Goal: Check status: Check status

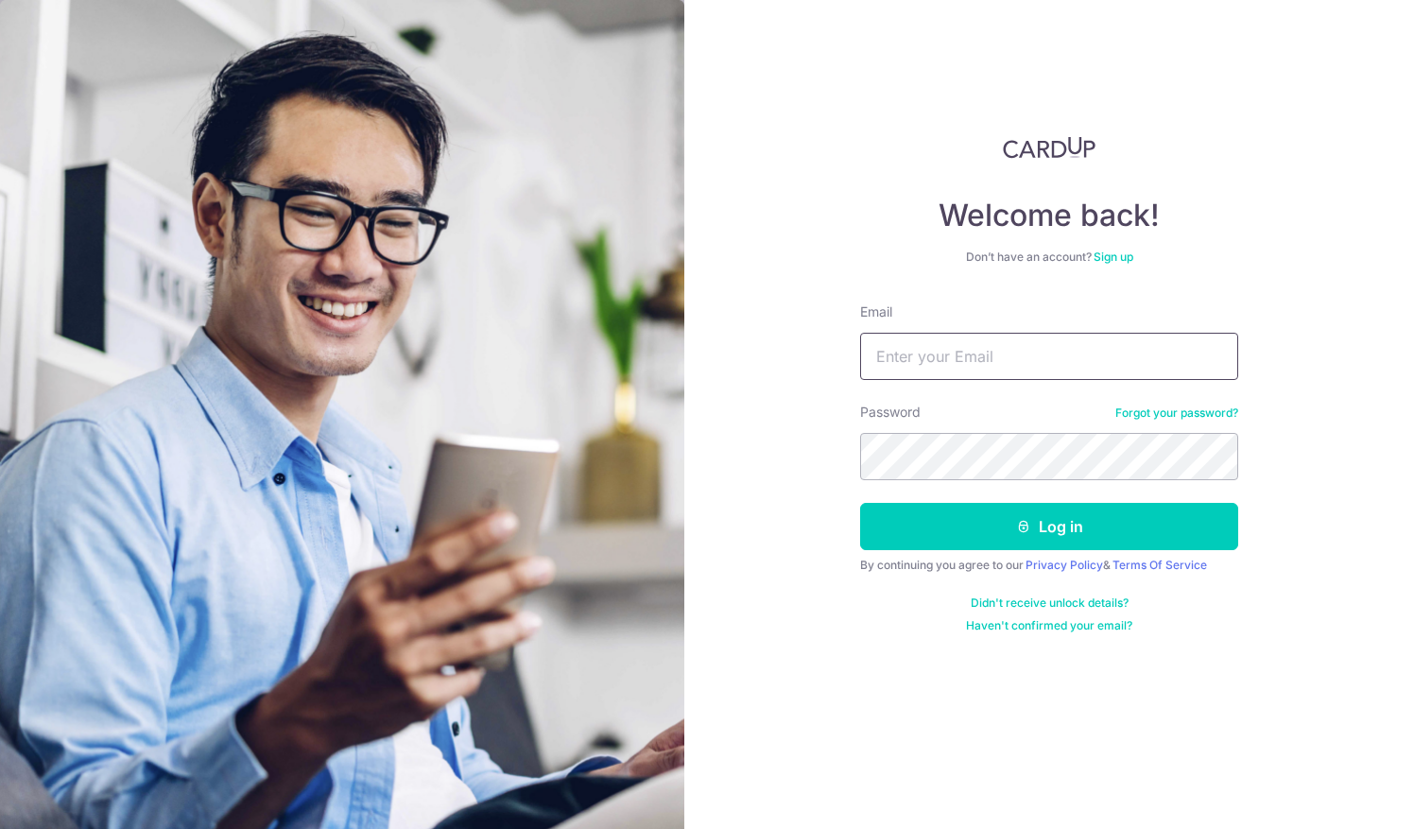
click at [881, 344] on input "Email" at bounding box center [1049, 356] width 378 height 47
type input "[EMAIL_ADDRESS][DOMAIN_NAME]"
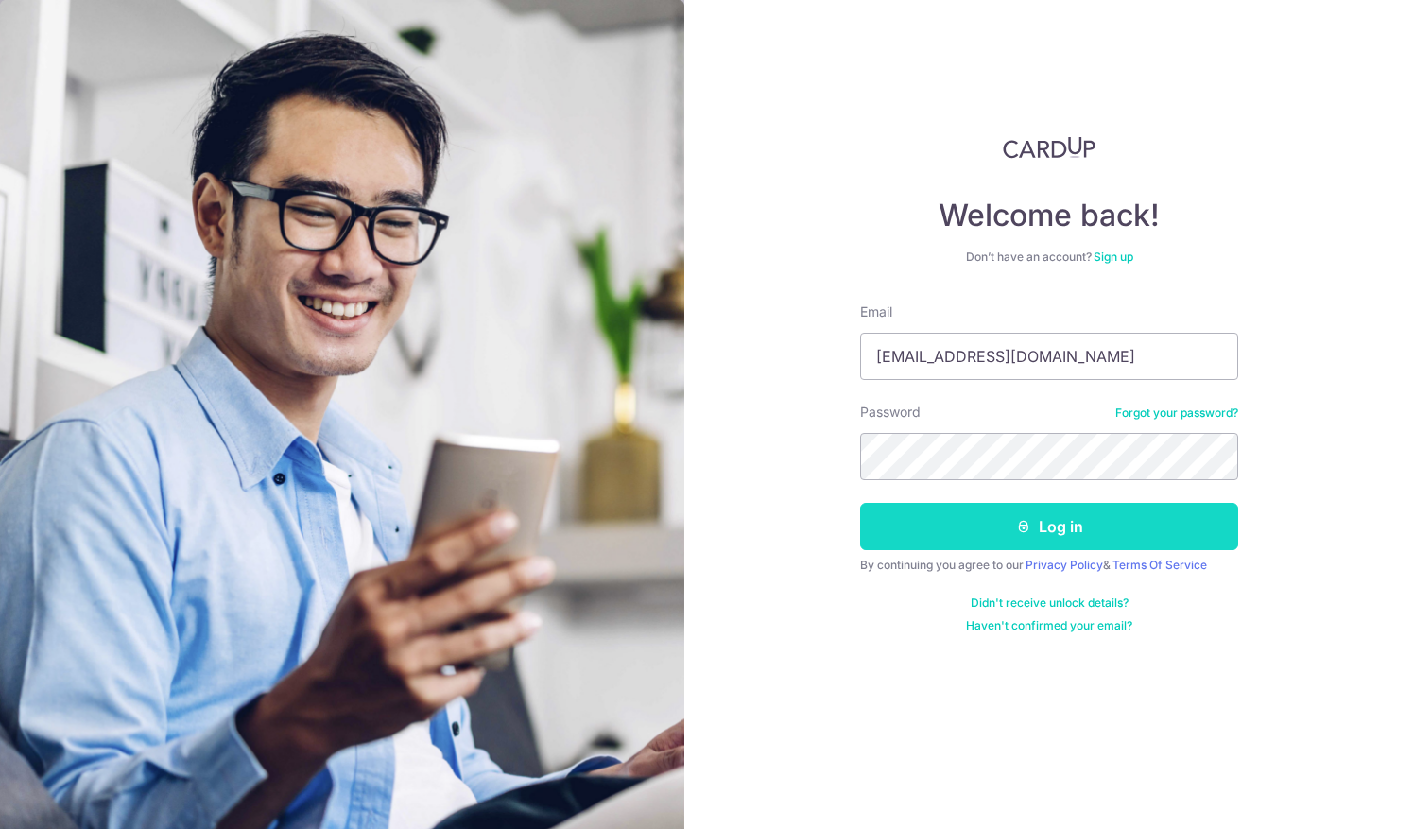
click at [898, 514] on button "Log in" at bounding box center [1049, 526] width 378 height 47
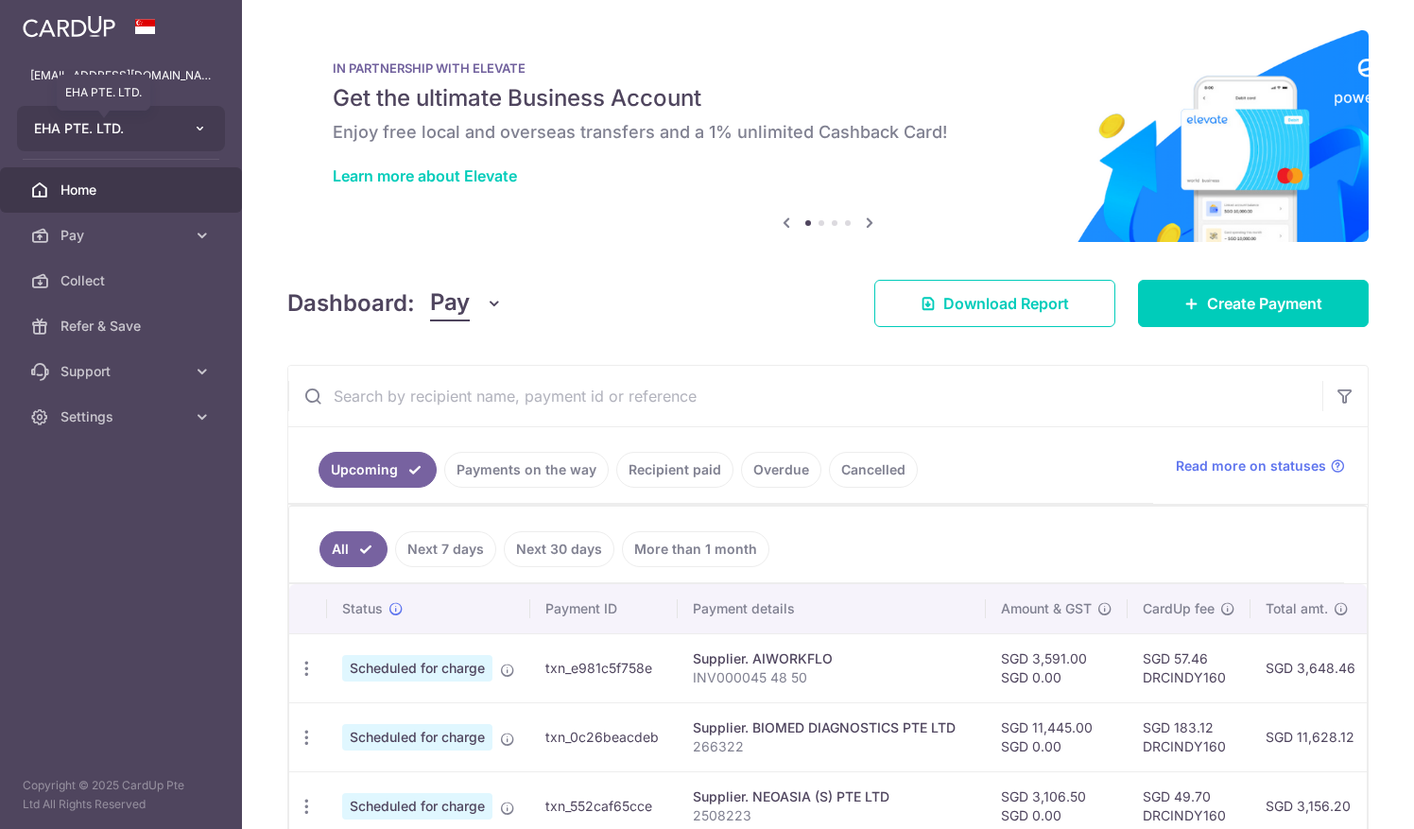
click at [112, 126] on span "EHA PTE. LTD." at bounding box center [104, 128] width 140 height 19
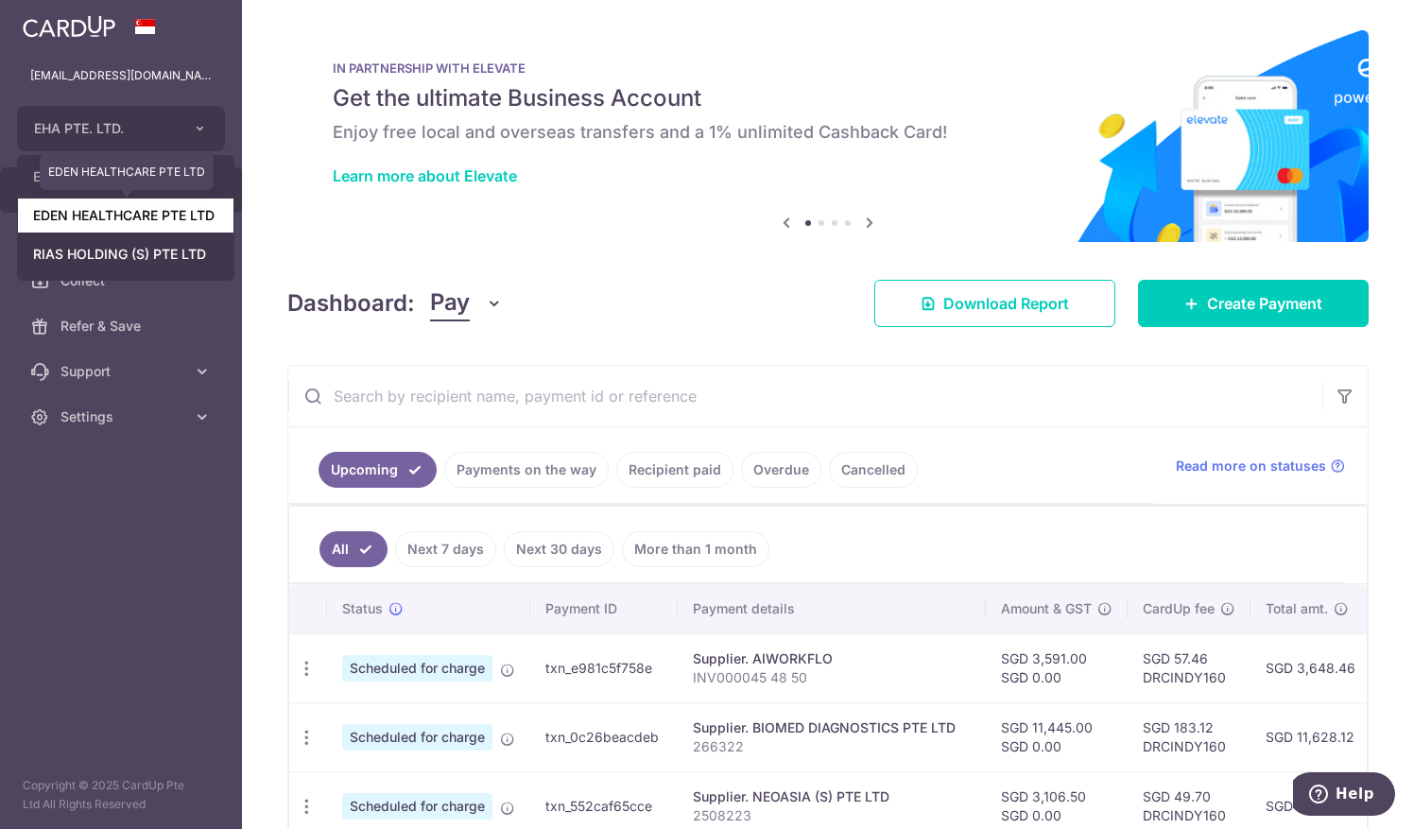
click at [89, 219] on link "EDEN HEALTHCARE PTE LTD" at bounding box center [125, 215] width 215 height 34
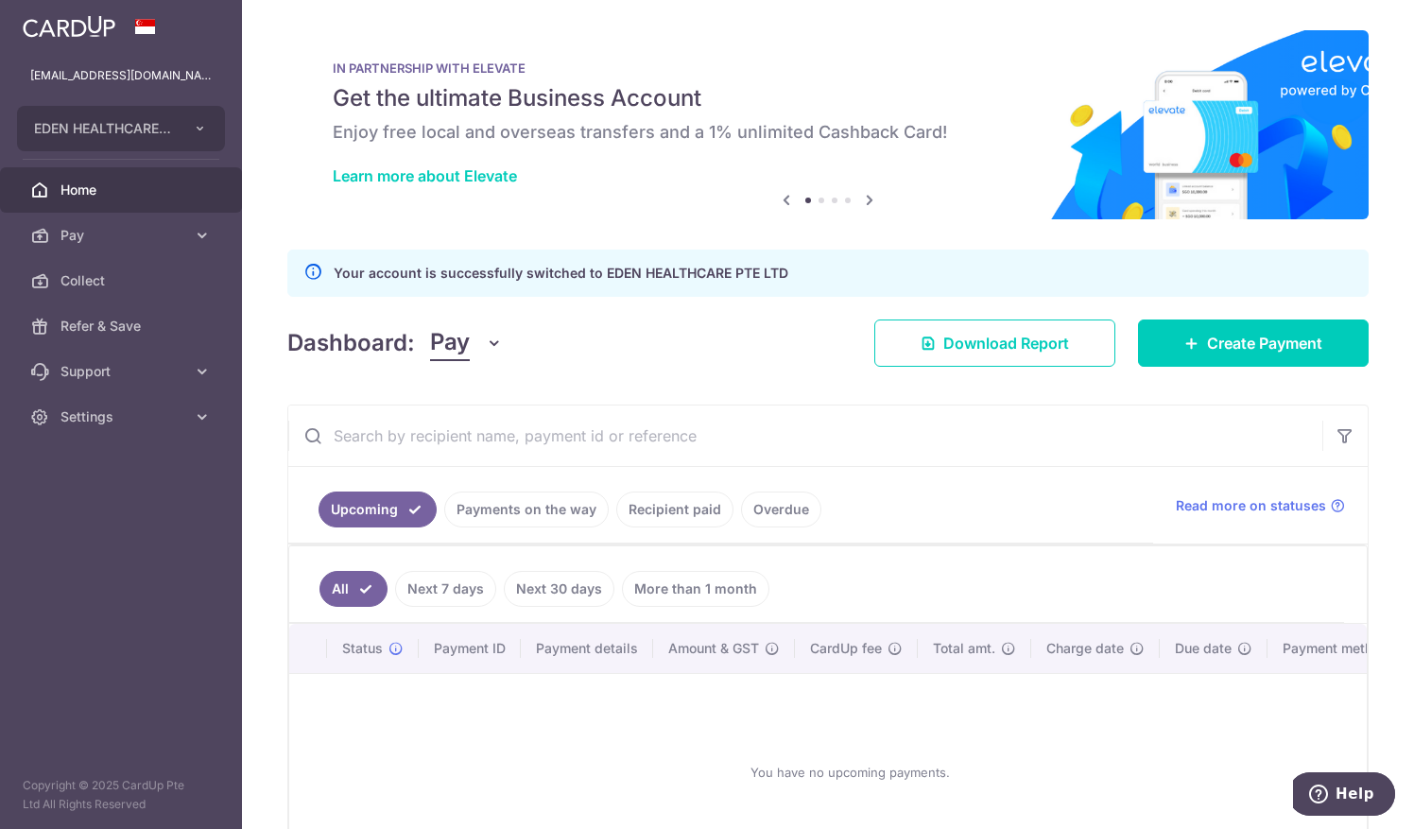
click at [624, 497] on link "Recipient paid" at bounding box center [674, 509] width 117 height 36
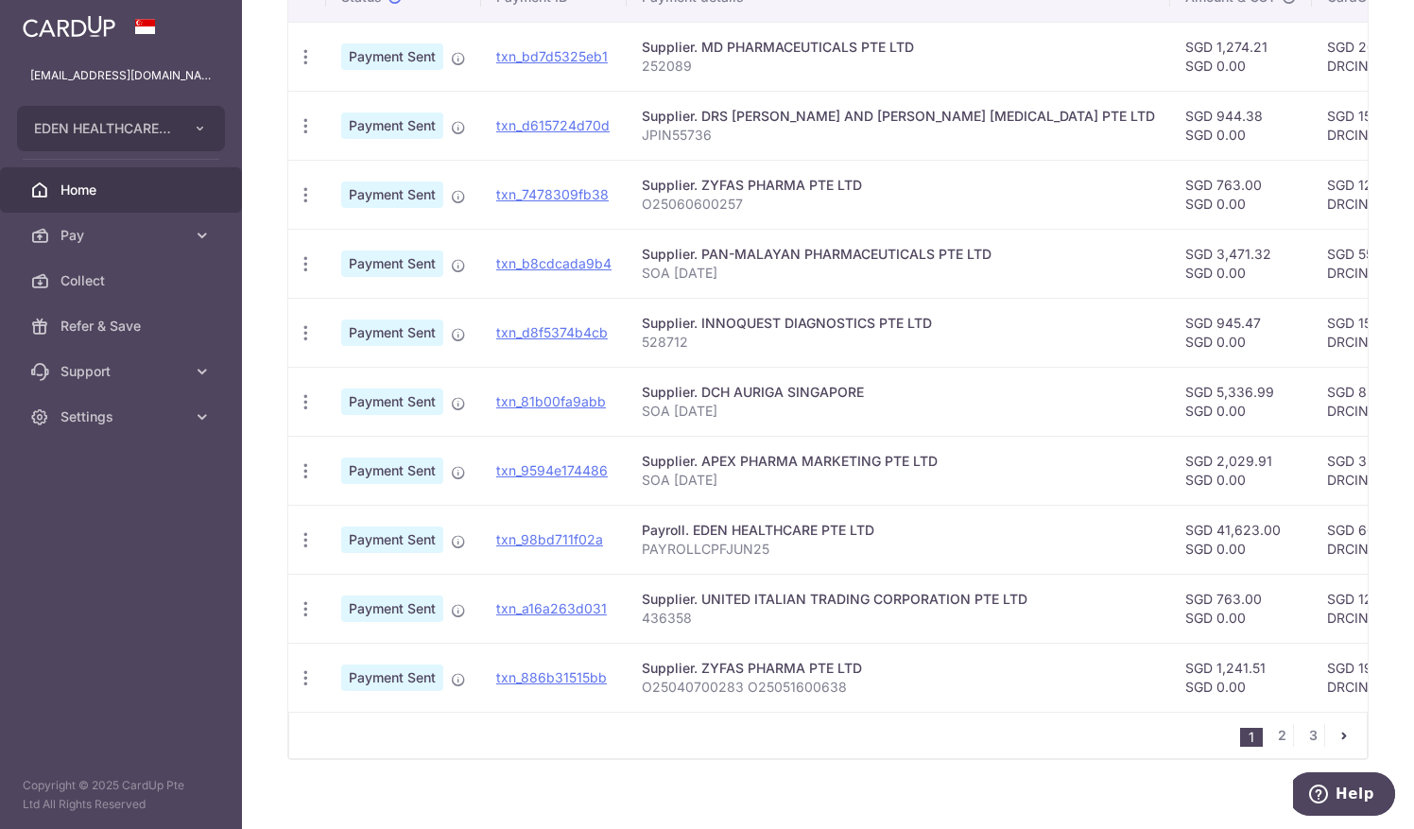
scroll to position [594, 0]
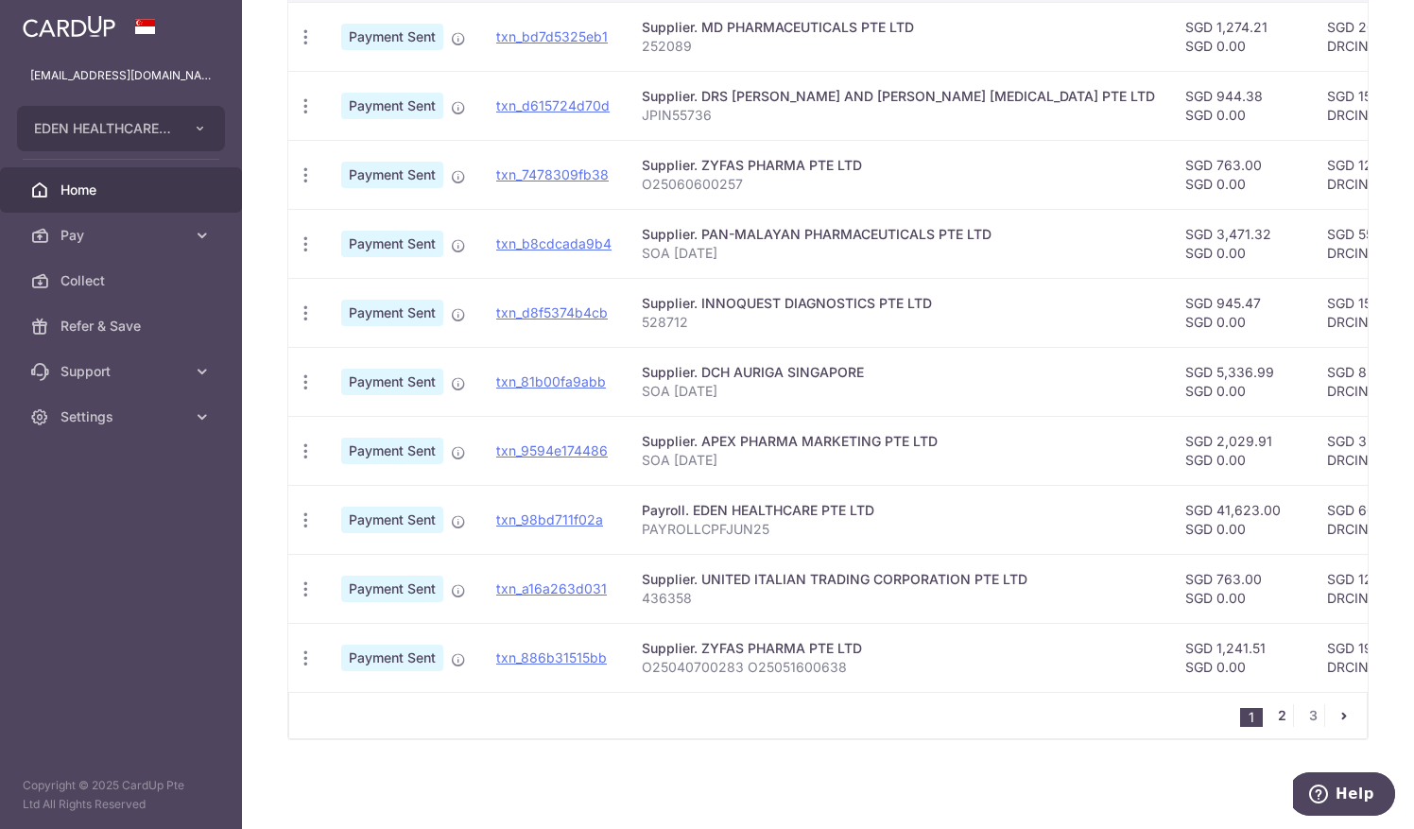
click at [1271, 715] on link "2" at bounding box center [1281, 715] width 23 height 23
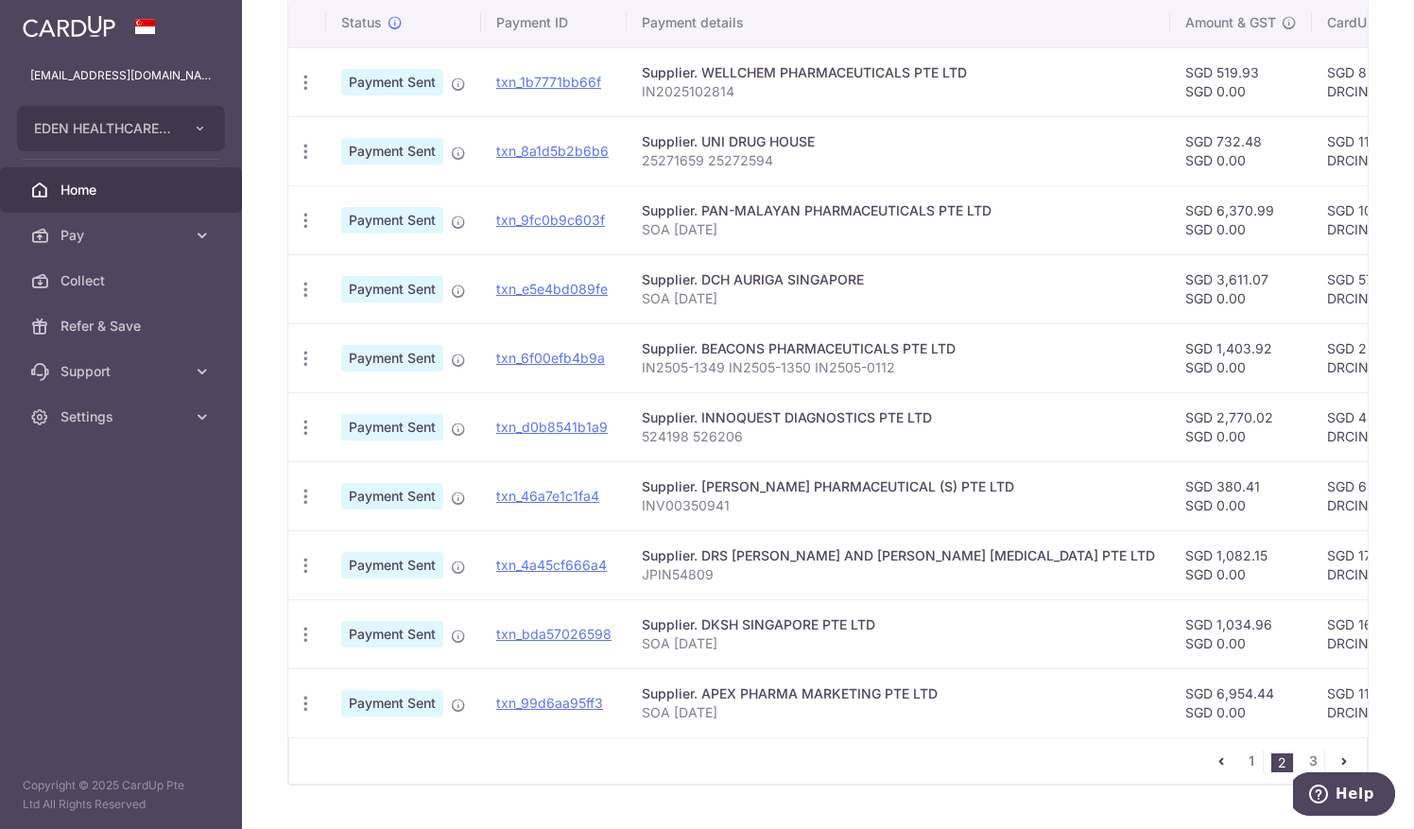
scroll to position [547, 0]
click at [1302, 762] on link "3" at bounding box center [1312, 760] width 23 height 23
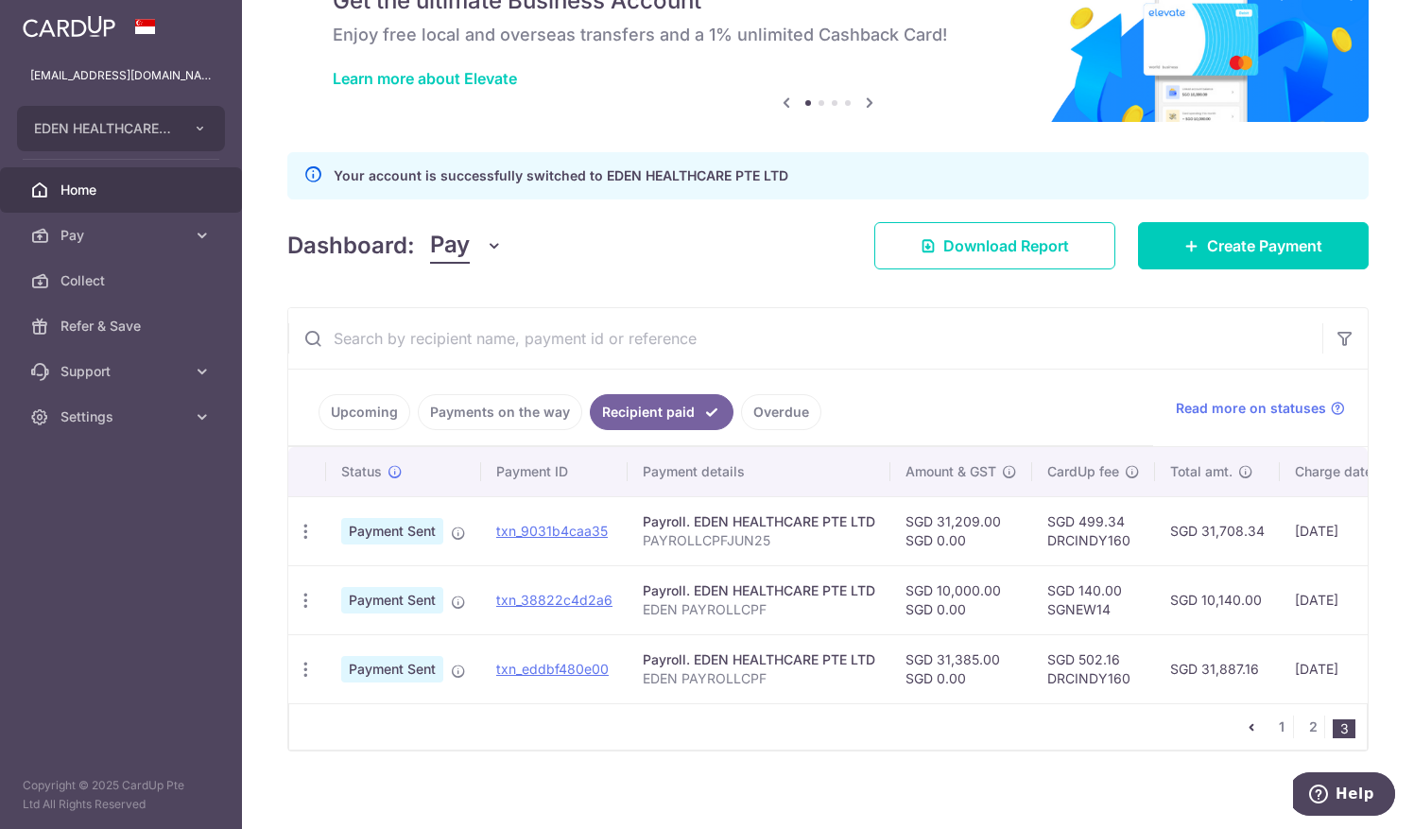
scroll to position [112, 0]
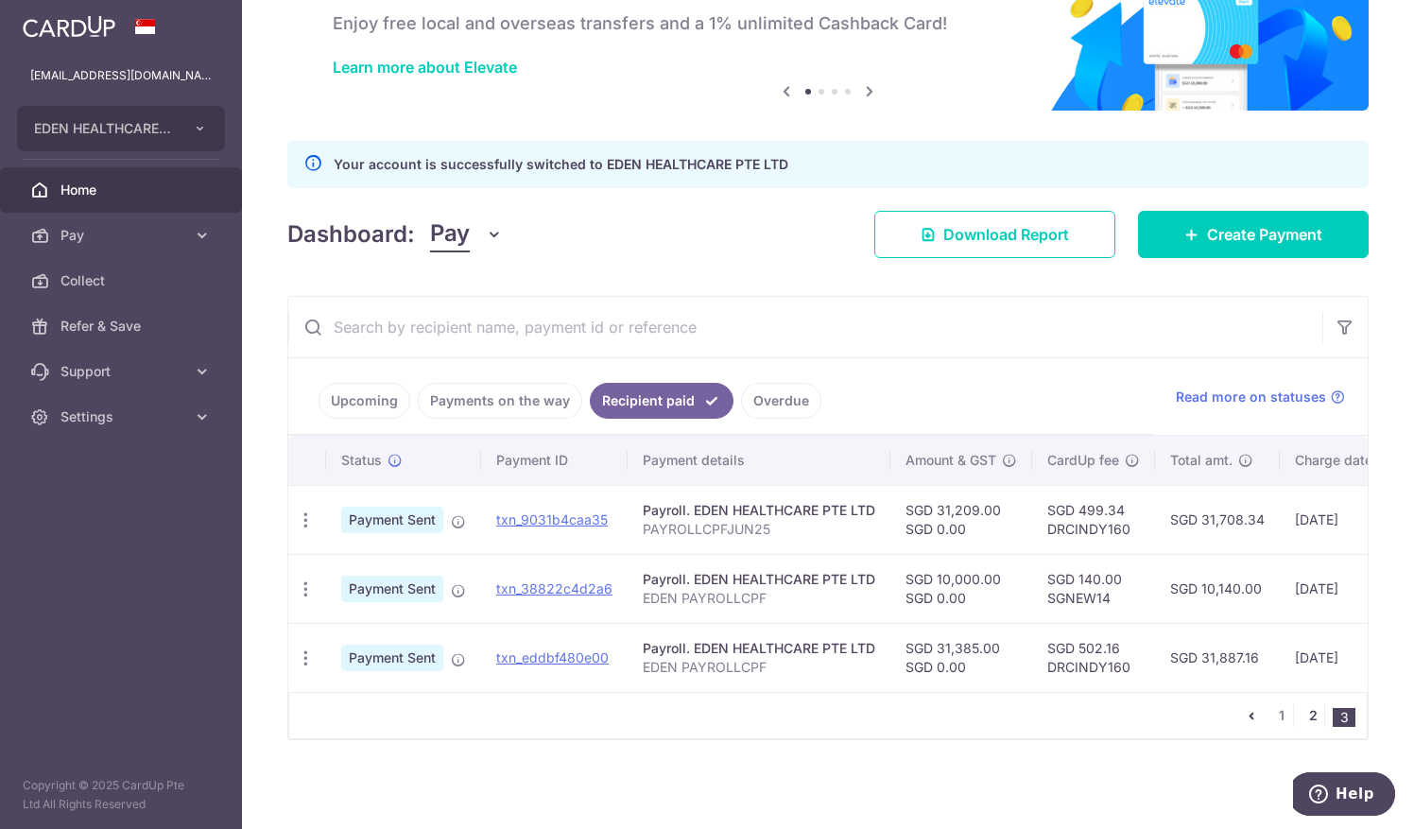
click at [1307, 717] on link "2" at bounding box center [1312, 715] width 23 height 23
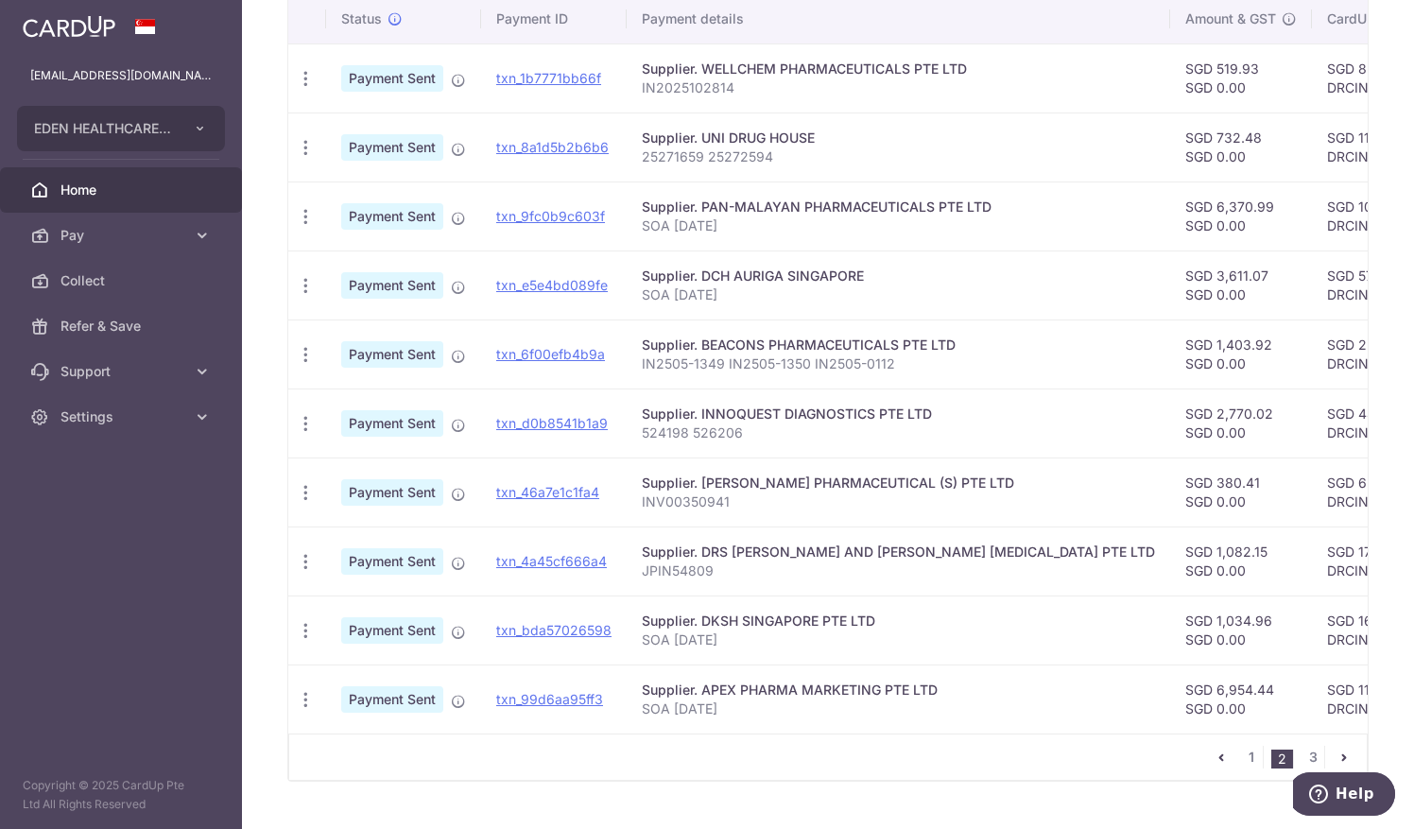
scroll to position [594, 0]
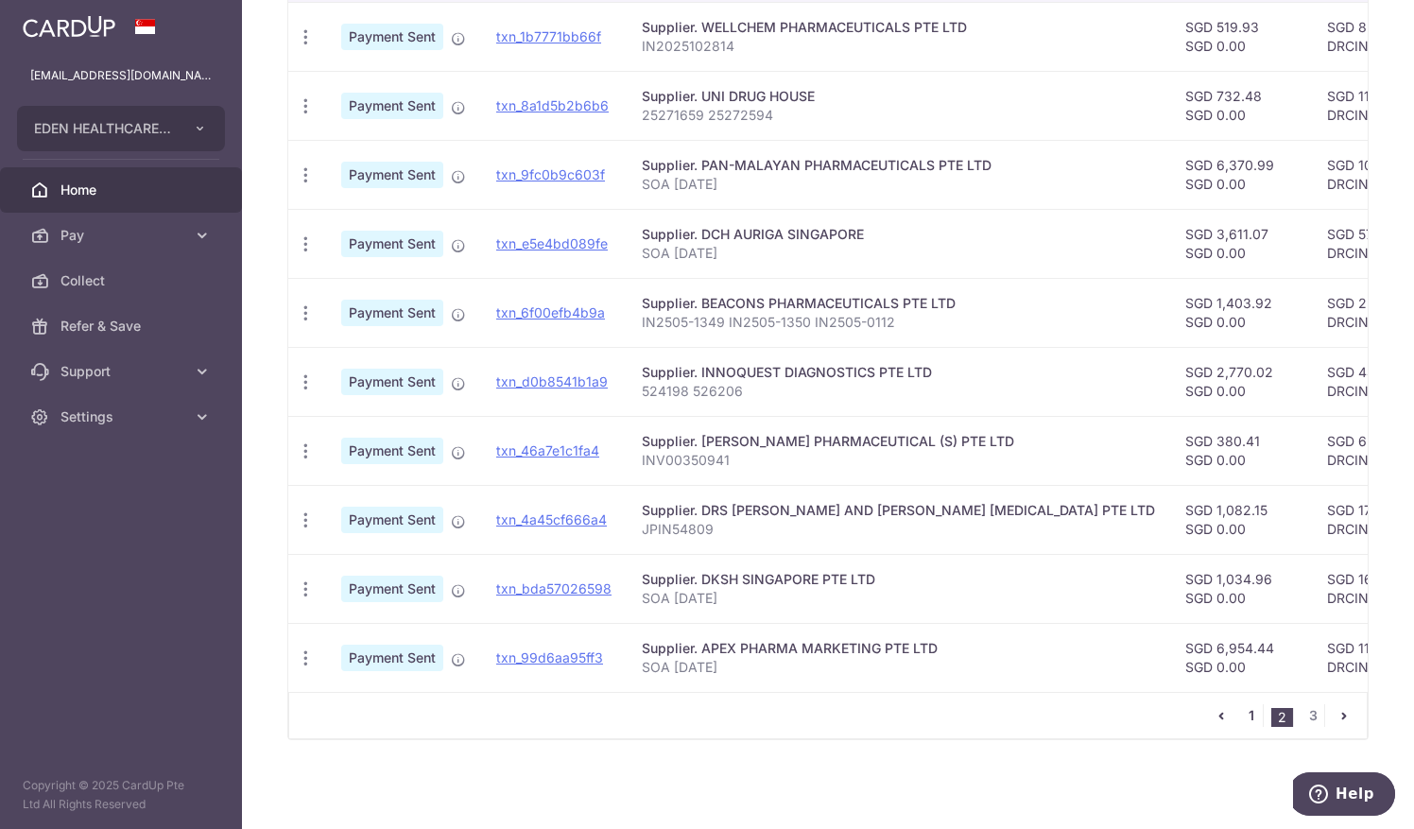
click at [1241, 715] on link "1" at bounding box center [1251, 715] width 23 height 23
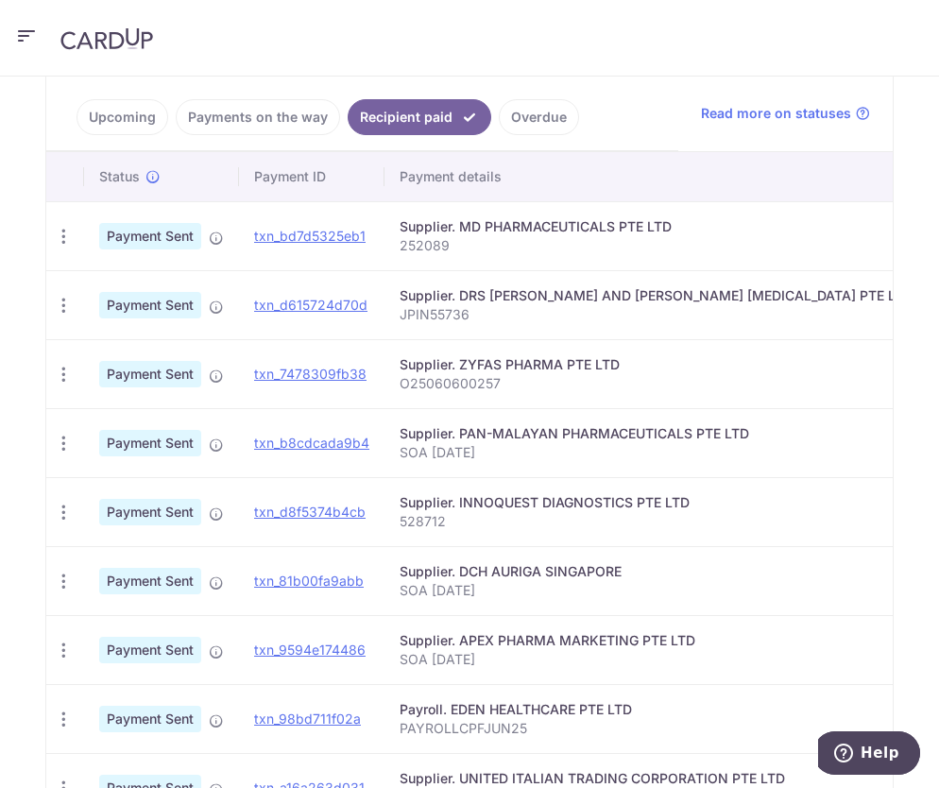
scroll to position [597, 0]
